Goal: Navigation & Orientation: Find specific page/section

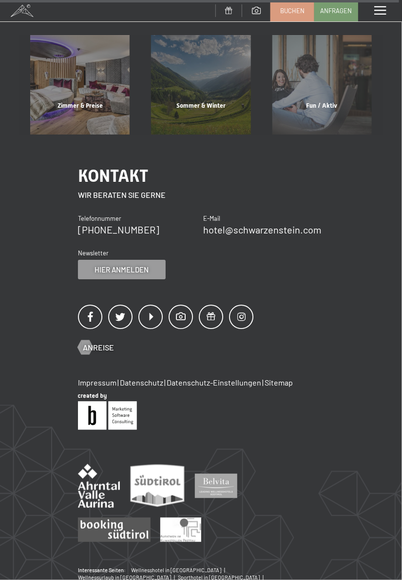
scroll to position [3708, 0]
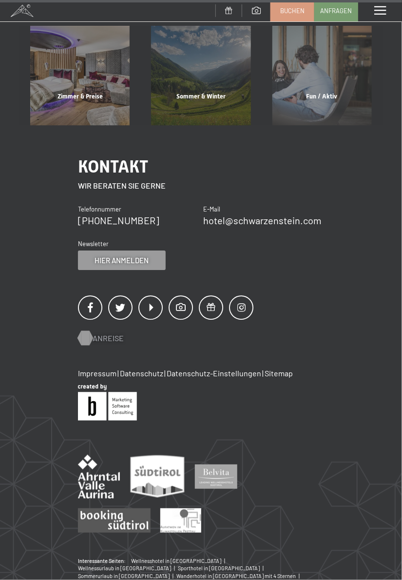
click at [93, 333] on span "Anreise" at bounding box center [108, 338] width 31 height 11
